Goal: Find specific page/section: Find specific page/section

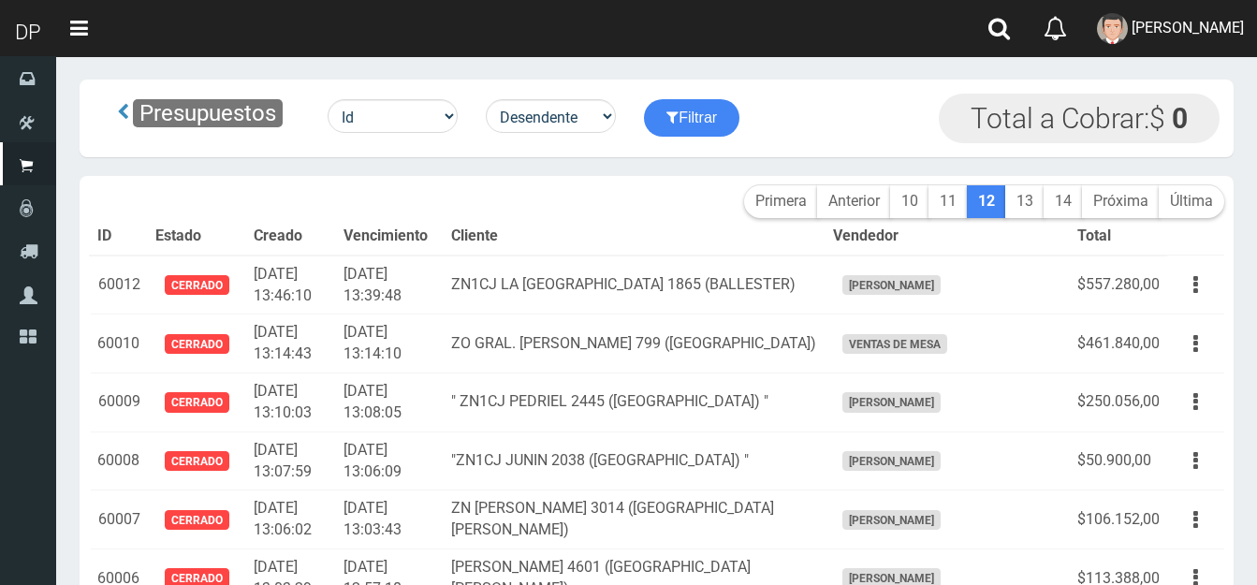
scroll to position [2095, 0]
